Goal: Find specific page/section: Find specific page/section

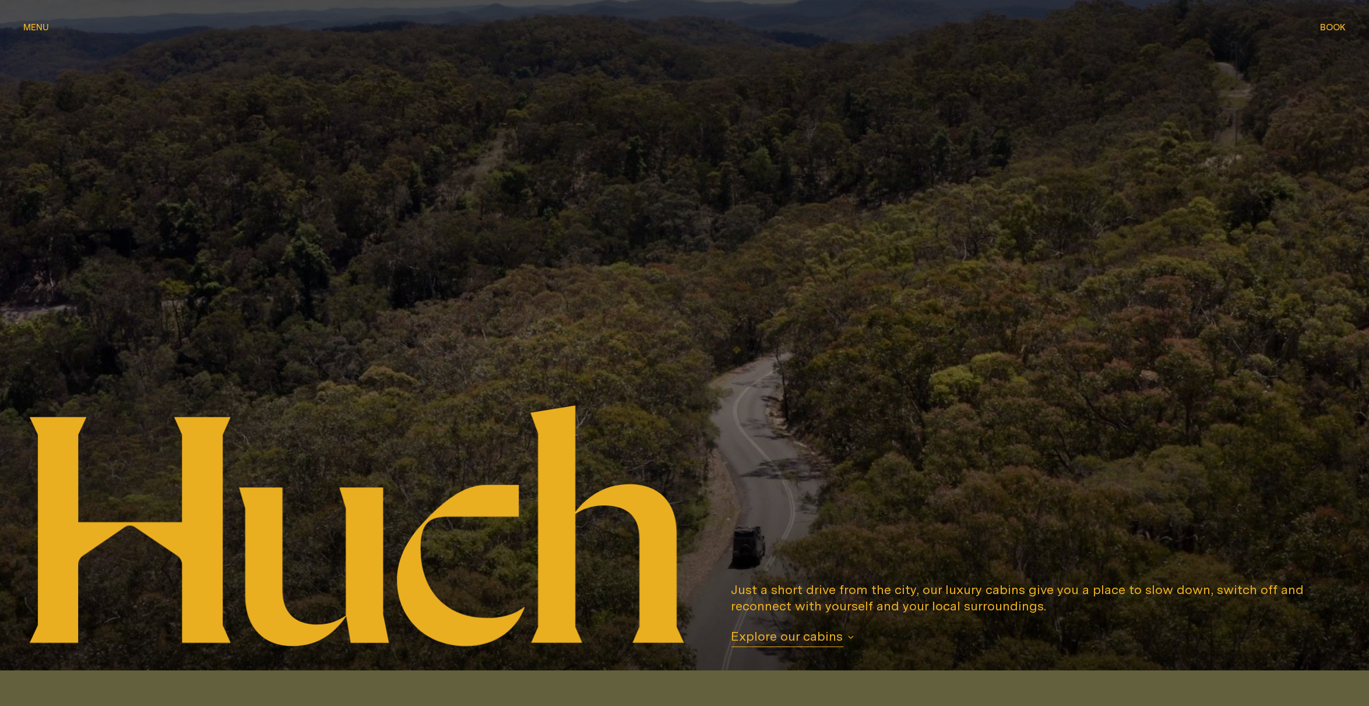
click at [32, 23] on span "Menu" at bounding box center [36, 27] width 26 height 9
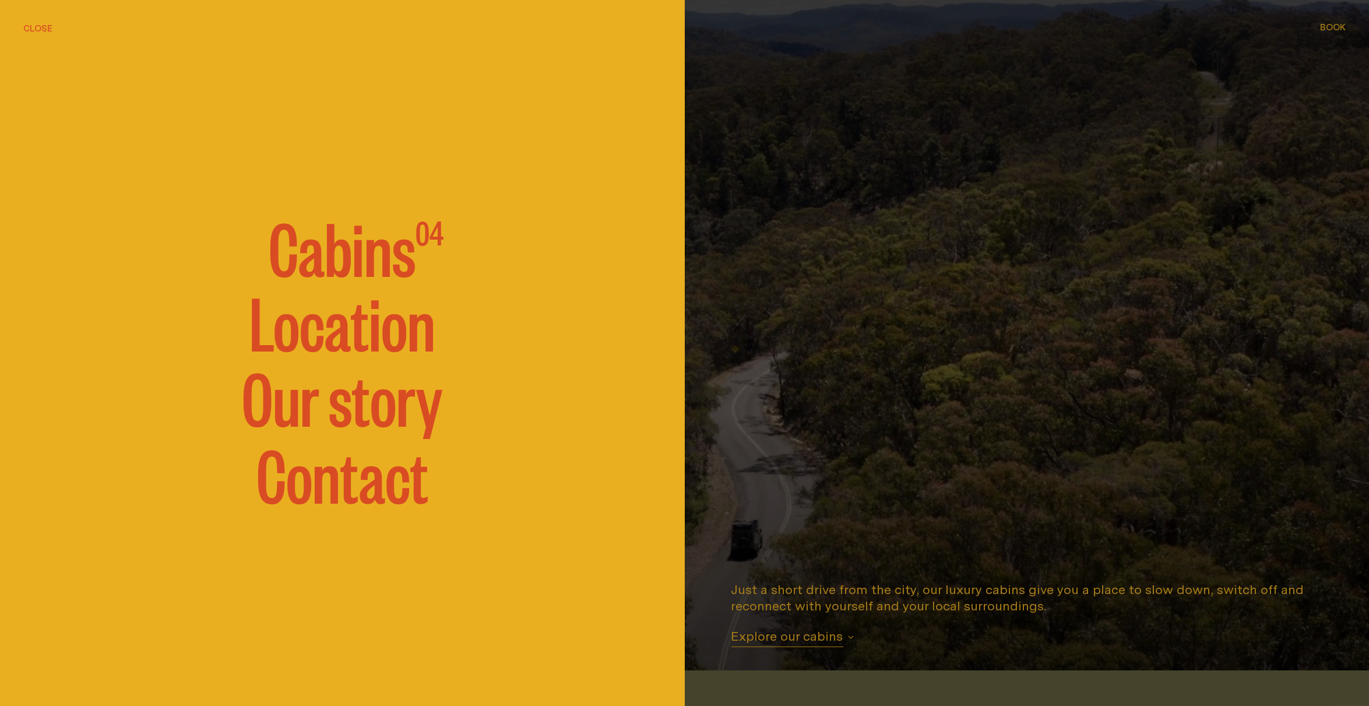
click at [359, 480] on link "Contact" at bounding box center [343, 473] width 172 height 70
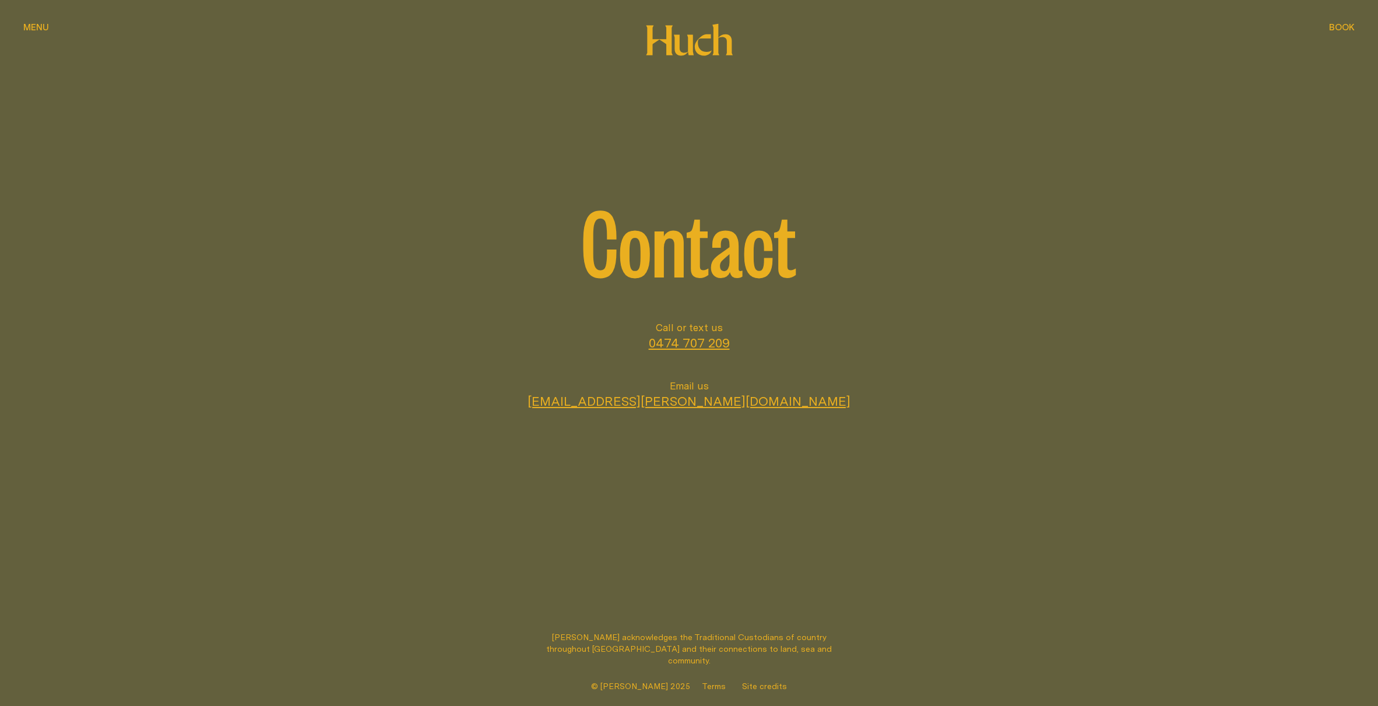
click at [41, 26] on span "Menu" at bounding box center [36, 27] width 26 height 9
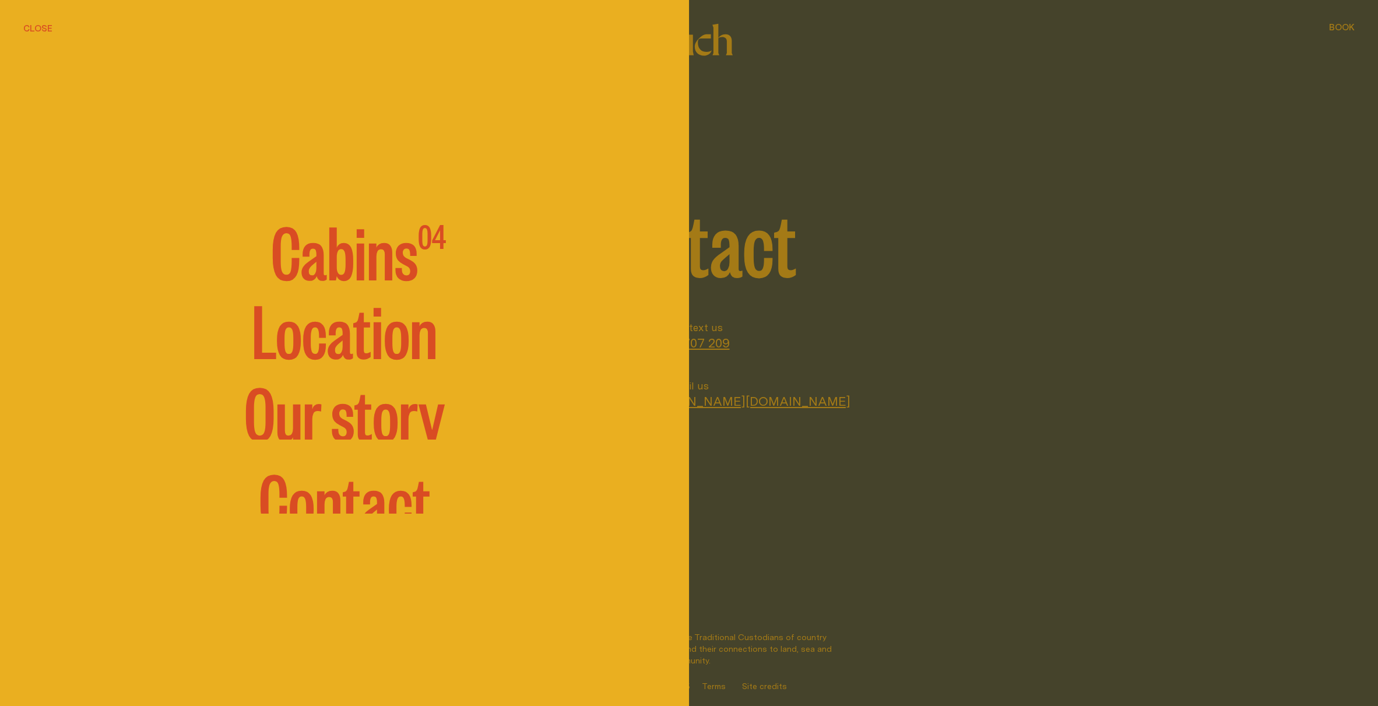
click at [348, 270] on span "Cabins" at bounding box center [344, 250] width 147 height 70
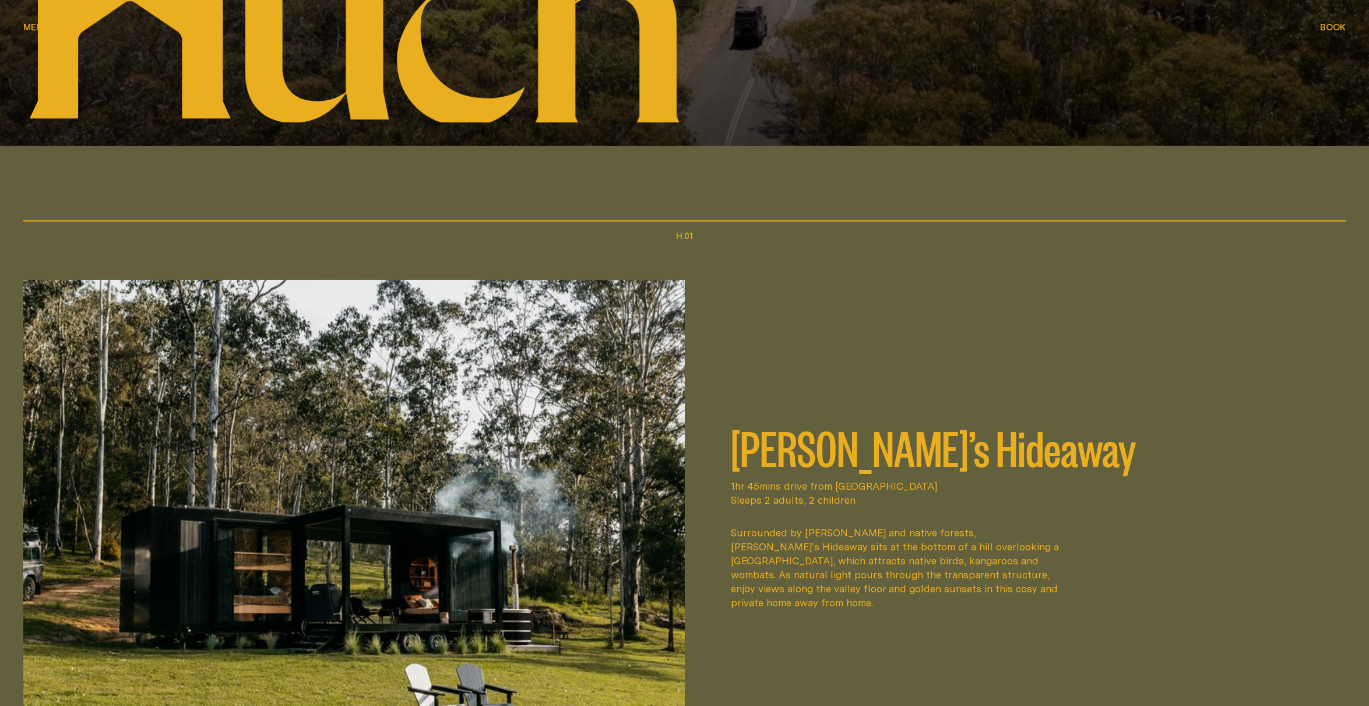
scroll to position [524, 0]
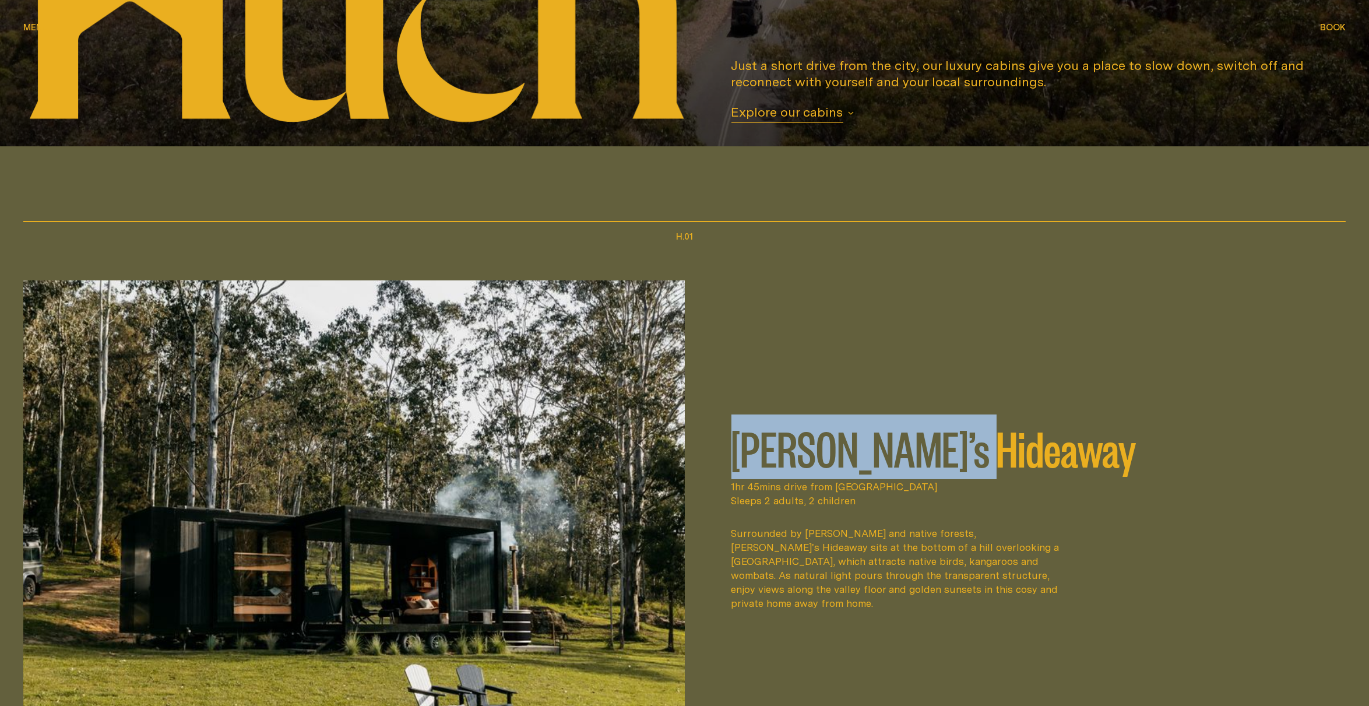
drag, startPoint x: 728, startPoint y: 452, endPoint x: 977, endPoint y: 463, distance: 249.2
click at [977, 463] on div "[PERSON_NAME]’s Hideaway 1hr 45mins drive from [GEOGRAPHIC_DATA] Sleeps 2 adult…" at bounding box center [1027, 559] width 638 height 559
copy h2 "[PERSON_NAME]’s Hideaway"
